Goal: Task Accomplishment & Management: Use online tool/utility

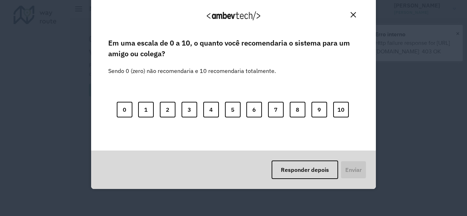
click at [238, 140] on body "Aguarde... Pop-up bloqueado! Seu navegador bloqueou automáticamente a abertura …" at bounding box center [233, 108] width 467 height 216
click at [353, 10] on button "Close" at bounding box center [353, 14] width 11 height 11
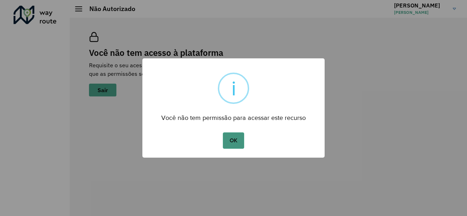
click at [231, 142] on button "OK" at bounding box center [233, 140] width 21 height 16
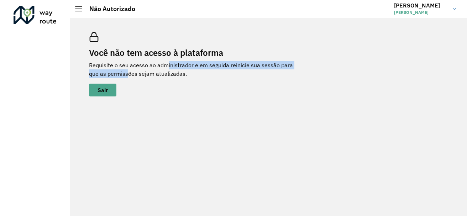
drag, startPoint x: 116, startPoint y: 70, endPoint x: 165, endPoint y: 68, distance: 49.2
click at [165, 68] on p "Requisite o seu acesso ao administrador e em seguida reinicie sua sessão para q…" at bounding box center [195, 69] width 213 height 17
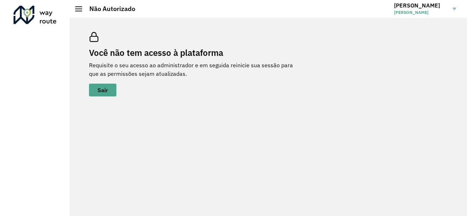
click at [114, 127] on div "Você não tem acesso à plataforma Requisite o seu acesso ao administrador e em s…" at bounding box center [268, 117] width 397 height 198
click at [76, 12] on div "Não Autorizado" at bounding box center [105, 9] width 60 height 8
click at [93, 87] on button "Sair" at bounding box center [102, 90] width 27 height 13
